Goal: Find specific page/section: Find specific page/section

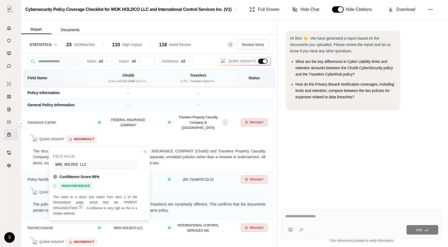
click at [146, 152] on icon "Close confidence details" at bounding box center [144, 151] width 3 height 3
